Goal: Communication & Community: Participate in discussion

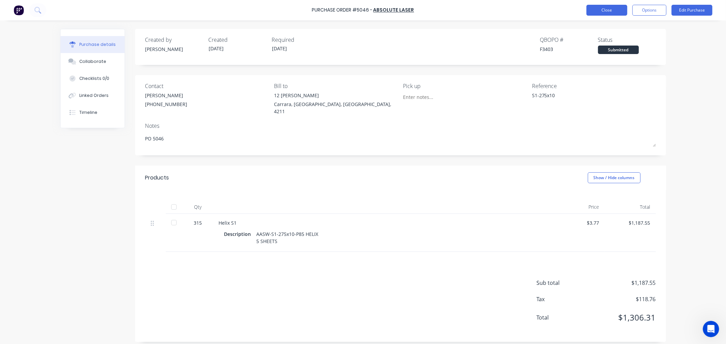
click at [612, 11] on button "Close" at bounding box center [606, 10] width 41 height 11
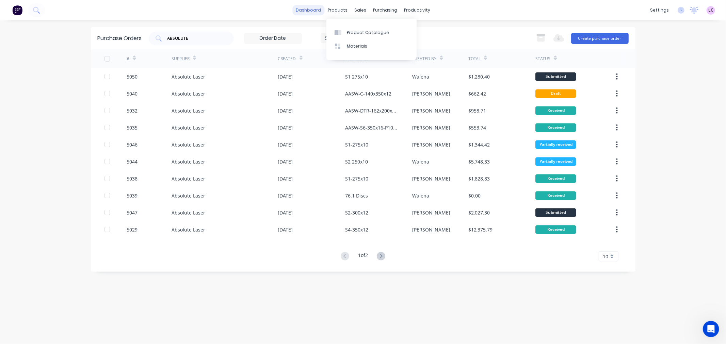
click at [321, 7] on link "dashboard" at bounding box center [308, 10] width 32 height 10
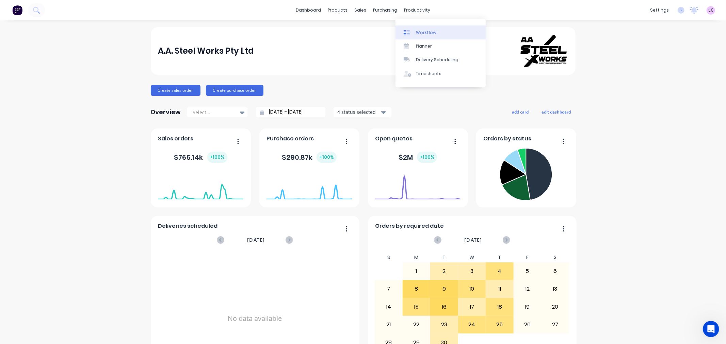
click at [416, 30] on div "Workflow" at bounding box center [426, 33] width 20 height 6
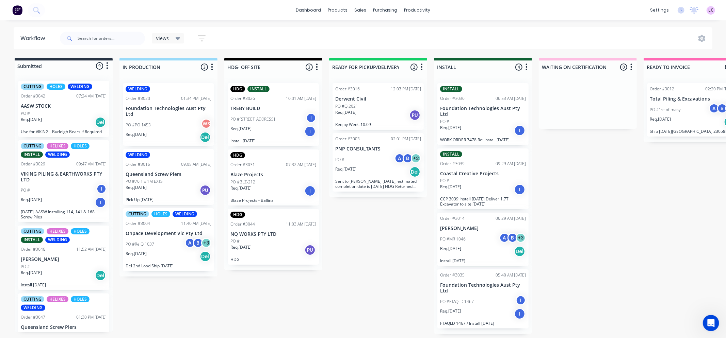
click at [68, 176] on p "VIKING PILING & EARTHWORKS PTY LTD" at bounding box center [64, 177] width 86 height 12
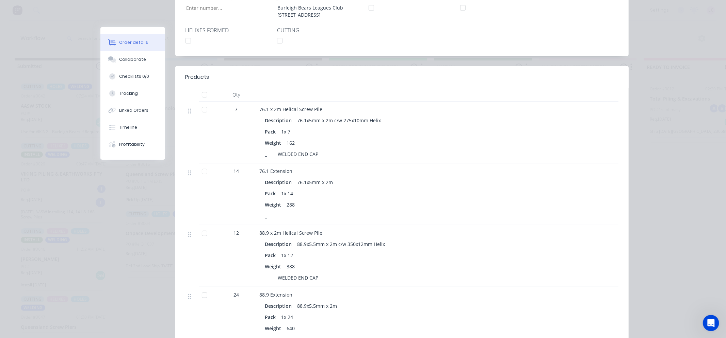
scroll to position [170, 0]
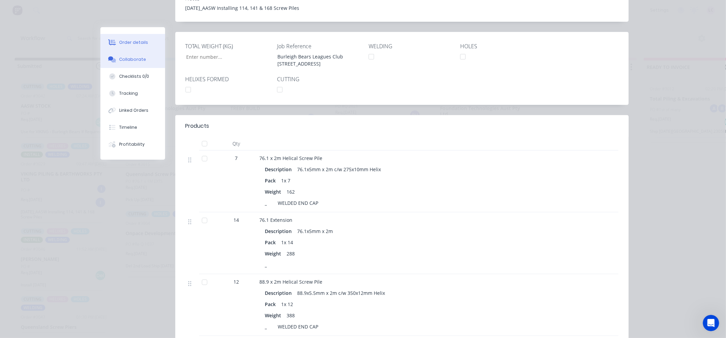
click at [137, 63] on button "Collaborate" at bounding box center [132, 59] width 65 height 17
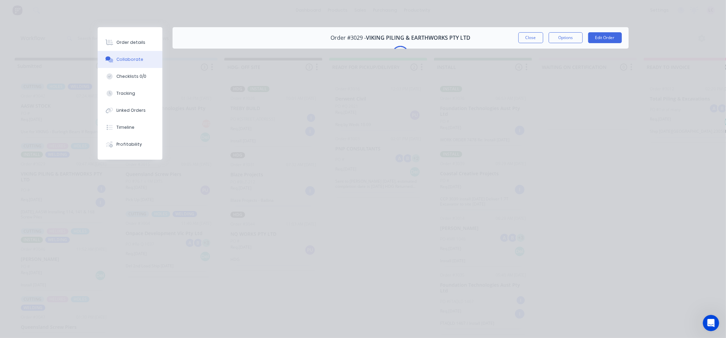
scroll to position [0, 0]
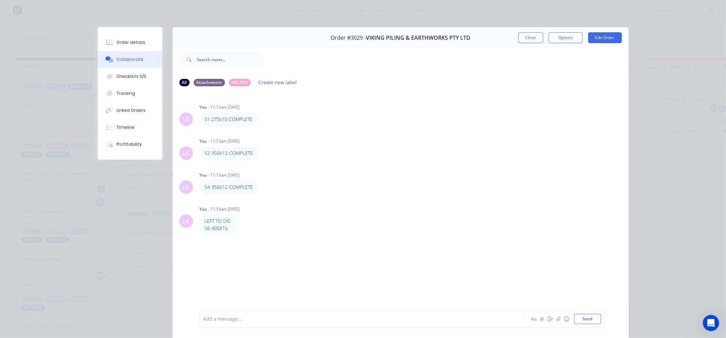
click at [218, 316] on div at bounding box center [353, 319] width 298 height 7
click at [590, 318] on button "Send" at bounding box center [587, 319] width 27 height 10
click at [220, 317] on div at bounding box center [353, 319] width 298 height 7
click at [583, 321] on button "Send" at bounding box center [587, 319] width 27 height 10
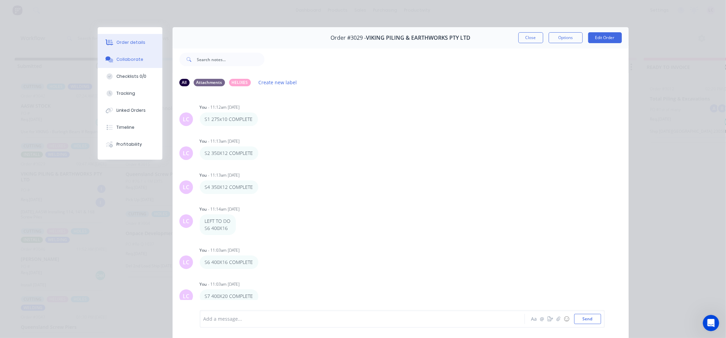
click at [133, 41] on div "Order details" at bounding box center [130, 42] width 29 height 6
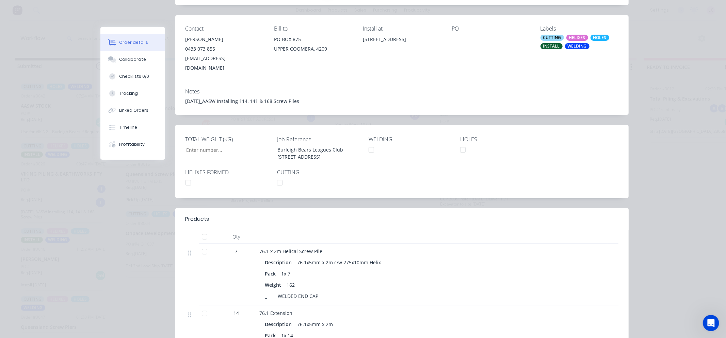
scroll to position [76, 0]
click at [184, 179] on div at bounding box center [188, 185] width 14 height 14
click at [574, 38] on div "HELIXES" at bounding box center [577, 39] width 22 height 6
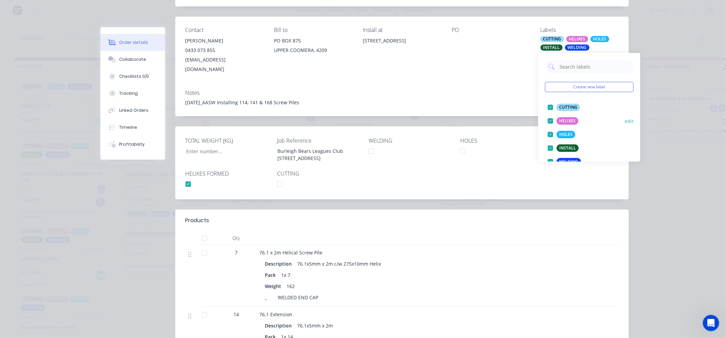
click at [557, 121] on div "HELIXES" at bounding box center [567, 120] width 22 height 7
click at [465, 99] on div "[DATE]_AASW Installing 114, 141 & 168 Screw Piles" at bounding box center [401, 102] width 433 height 7
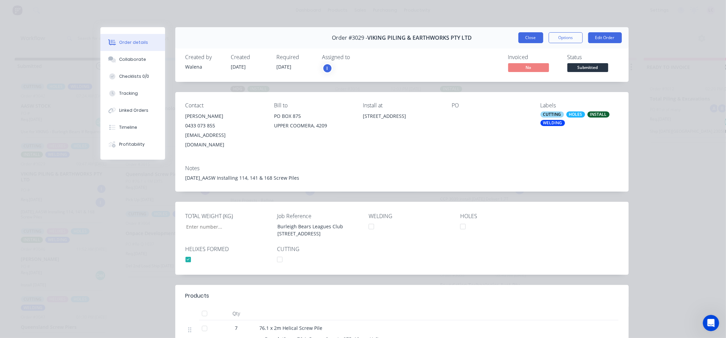
click at [521, 37] on button "Close" at bounding box center [530, 37] width 25 height 11
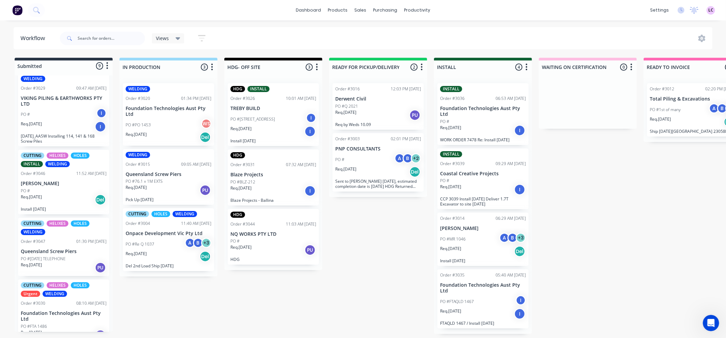
scroll to position [113, 0]
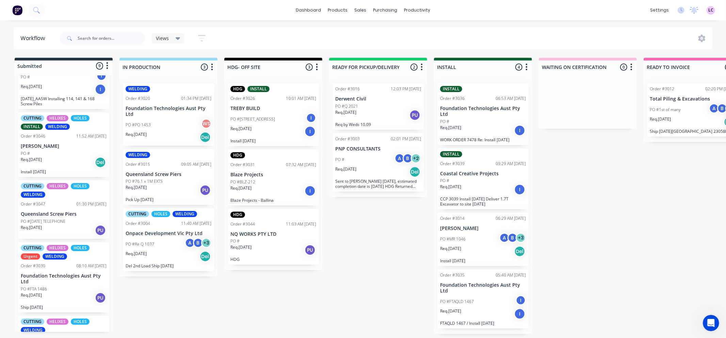
click at [67, 158] on div "Req. [DATE] Del" at bounding box center [64, 163] width 86 height 12
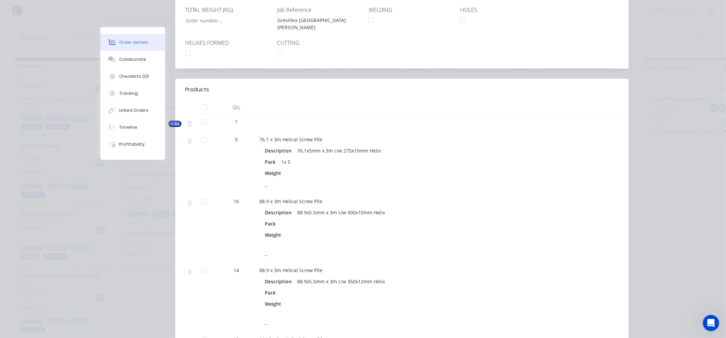
scroll to position [0, 0]
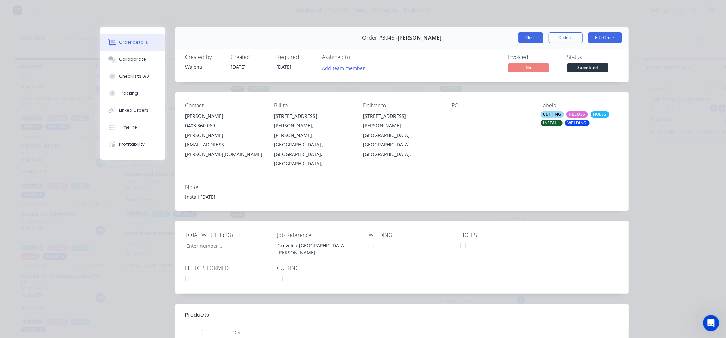
click at [530, 34] on button "Close" at bounding box center [530, 37] width 25 height 11
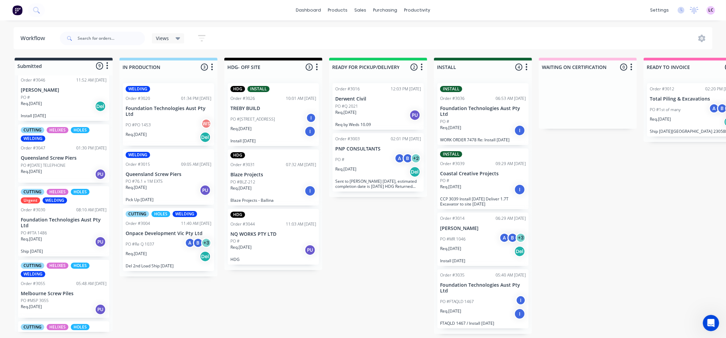
scroll to position [189, 0]
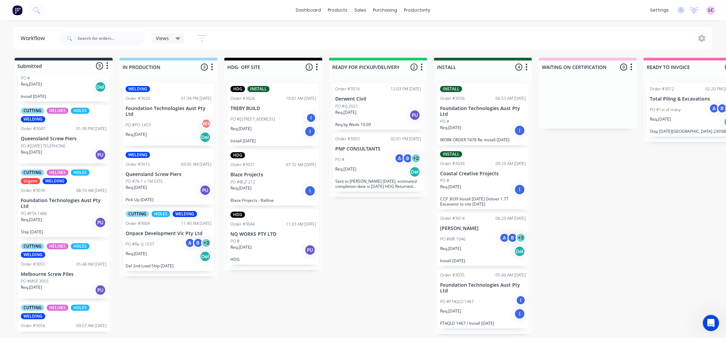
click at [61, 192] on div "Order #3030 08:10 AM [DATE]" at bounding box center [64, 191] width 86 height 6
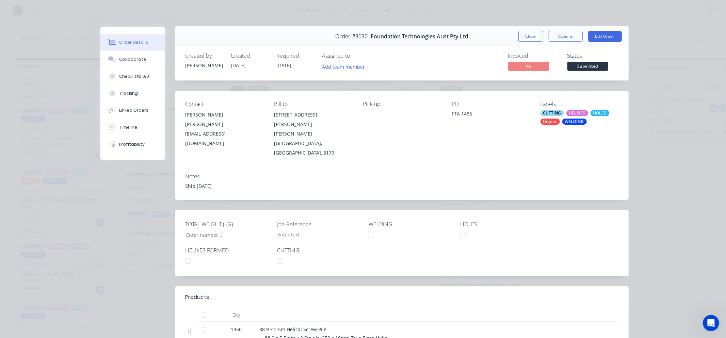
scroll to position [0, 0]
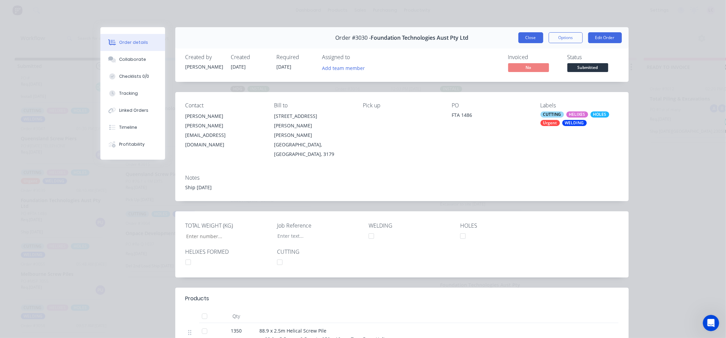
click at [531, 39] on button "Close" at bounding box center [530, 37] width 25 height 11
